Goal: Task Accomplishment & Management: Use online tool/utility

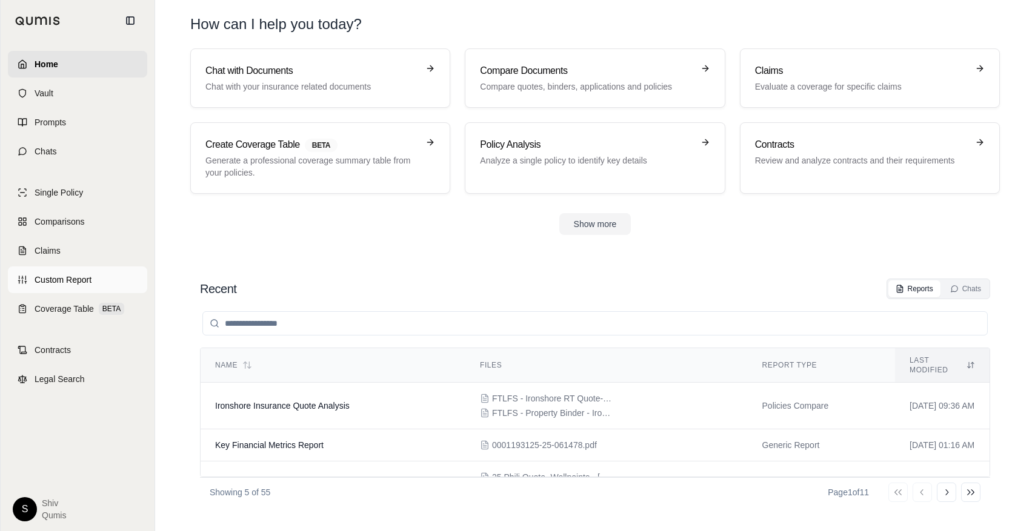
click at [37, 281] on span "Custom Report" at bounding box center [63, 280] width 57 height 12
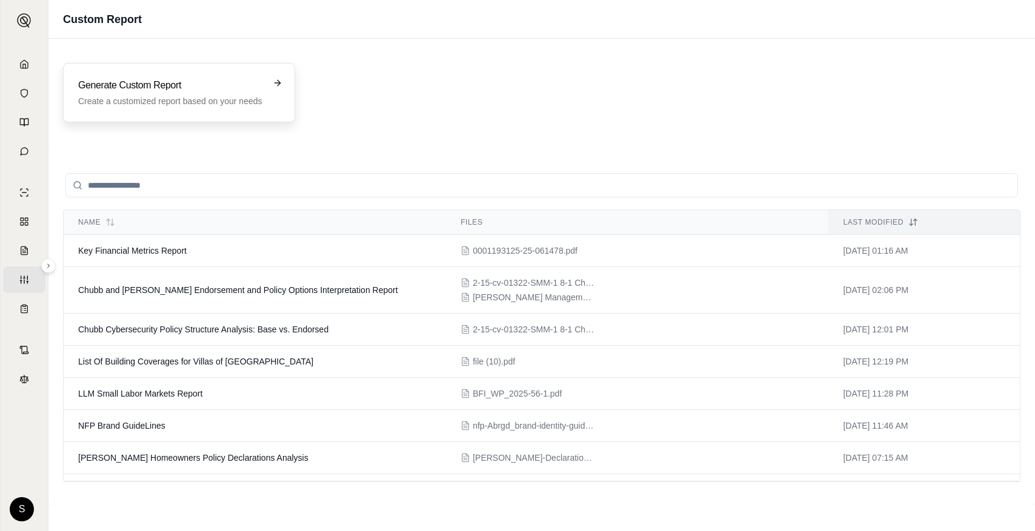
click at [256, 113] on div "Generate Custom Report Create a customized report based on your needs" at bounding box center [179, 92] width 232 height 59
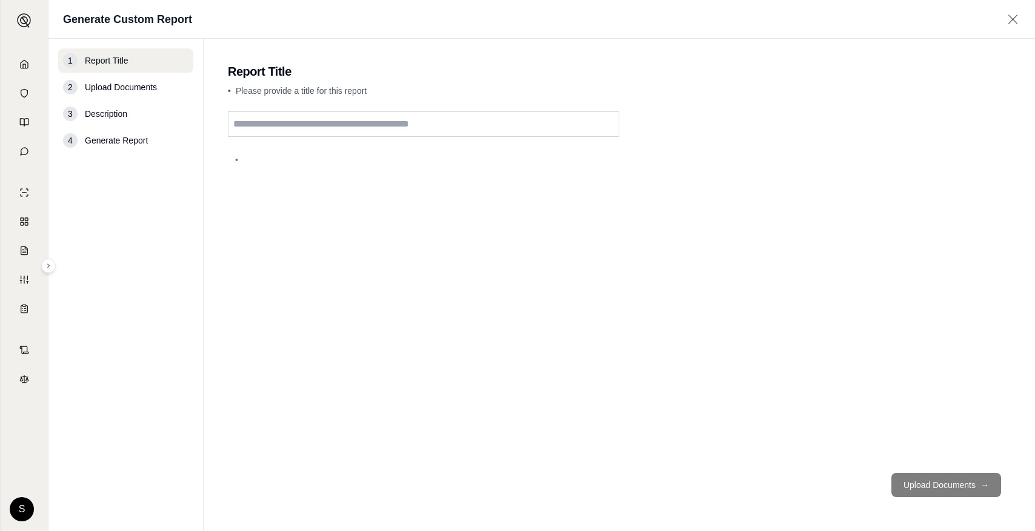
click at [459, 121] on input "text" at bounding box center [423, 123] width 391 height 25
type input "****"
click at [946, 485] on button "Upload Documents →" at bounding box center [946, 485] width 110 height 24
click at [946, 485] on footer "Upload Documents →" at bounding box center [619, 485] width 783 height 44
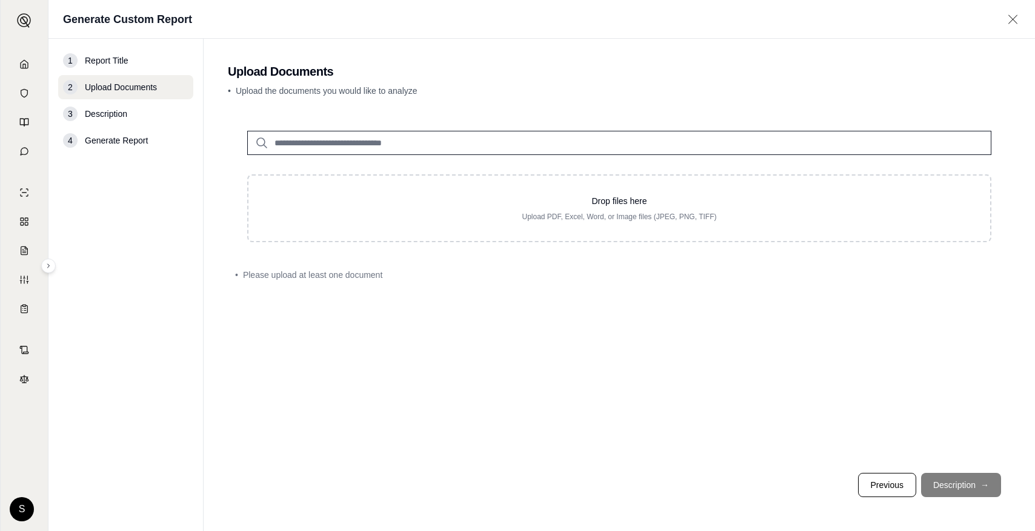
click at [425, 128] on div at bounding box center [619, 133] width 783 height 44
click at [425, 142] on input "search" at bounding box center [619, 143] width 744 height 24
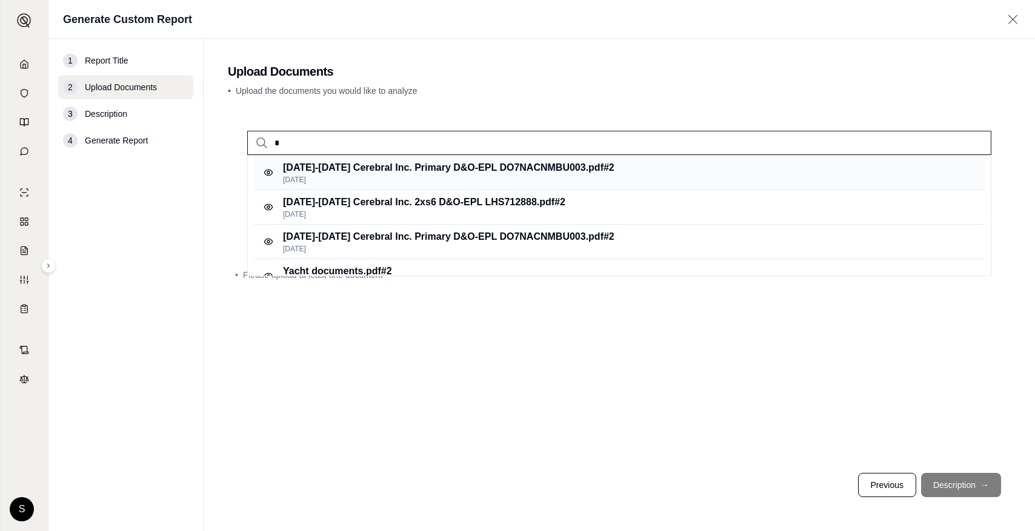
type input "*"
click at [412, 174] on p "[DATE]-[DATE] Cerebral Inc. Primary D&O-EPL DO7NACNMBU003.pdf #2" at bounding box center [448, 168] width 331 height 15
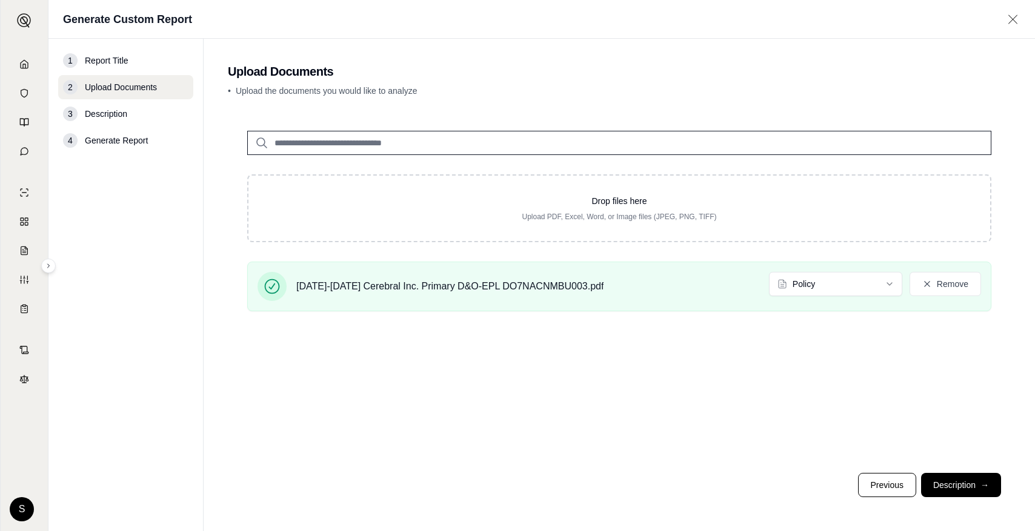
click at [978, 491] on button "Description →" at bounding box center [961, 485] width 80 height 24
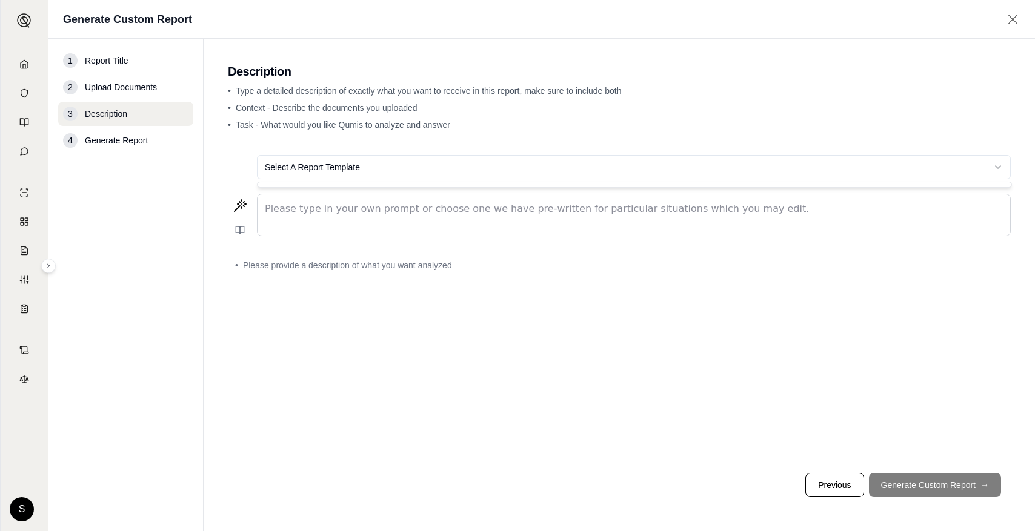
click at [346, 166] on html "Home Vault Prompts Chats Single Policy Comparisons Claims Custom Report Coverag…" at bounding box center [517, 265] width 1035 height 531
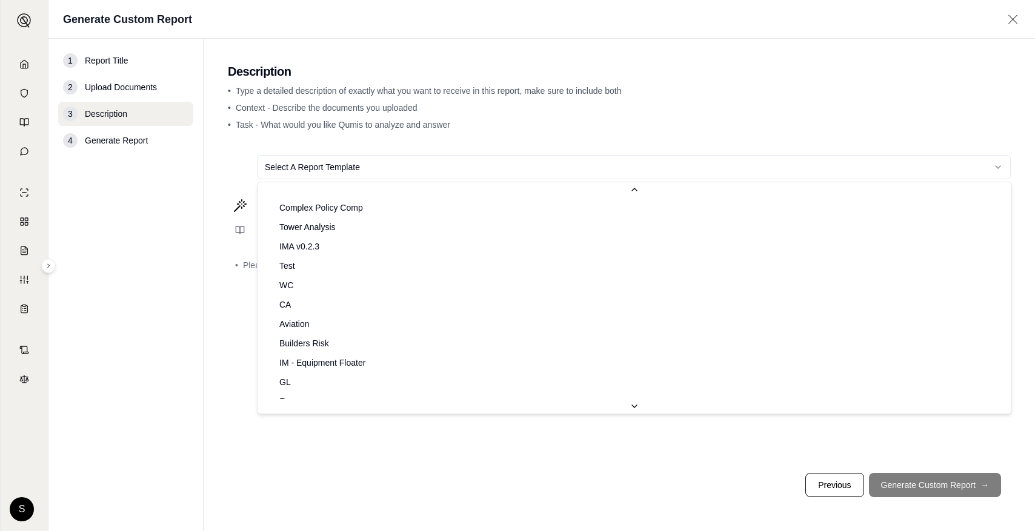
scroll to position [116, 0]
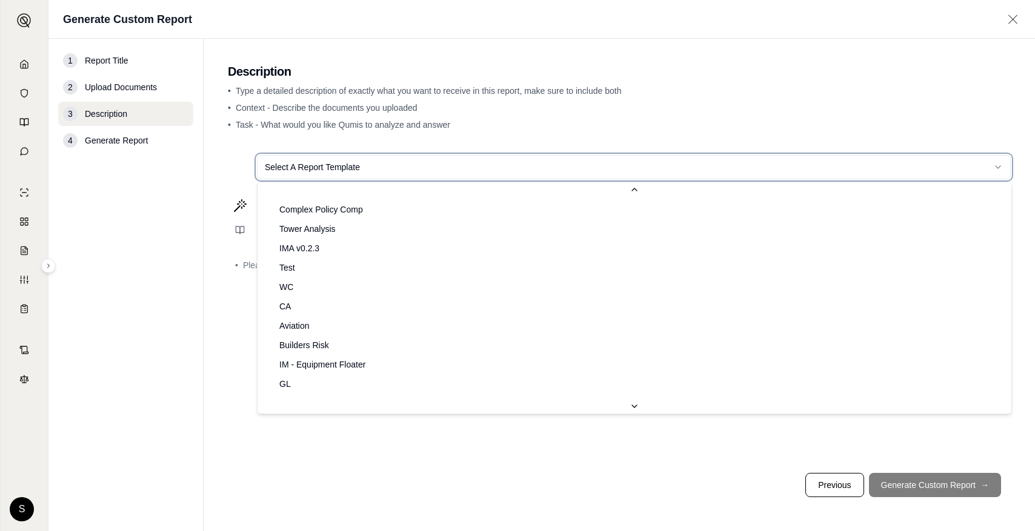
click at [183, 386] on html "Home Vault Prompts Chats Single Policy Comparisons Claims Custom Report Coverag…" at bounding box center [517, 265] width 1035 height 531
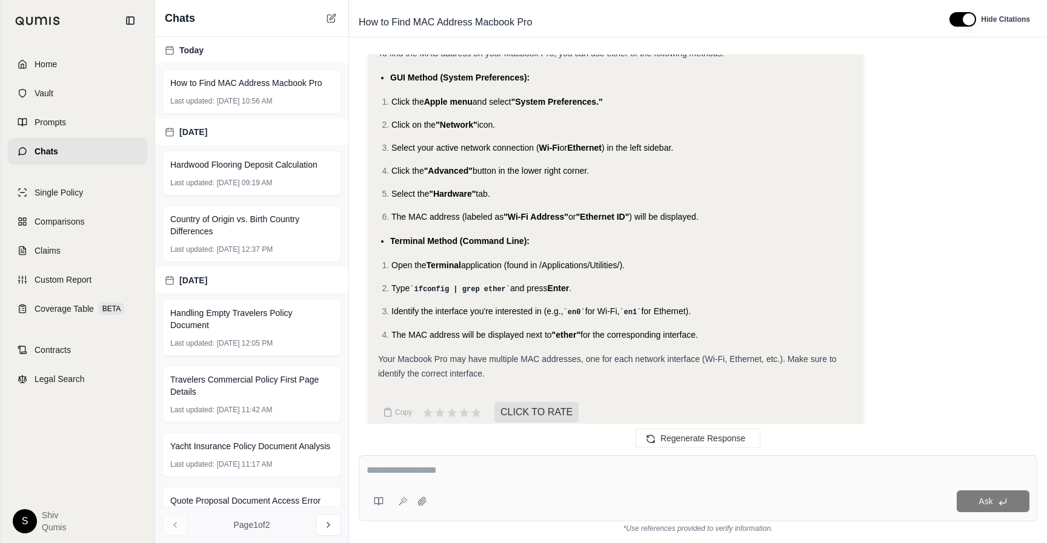
scroll to position [1029, 0]
